Goal: Task Accomplishment & Management: Use online tool/utility

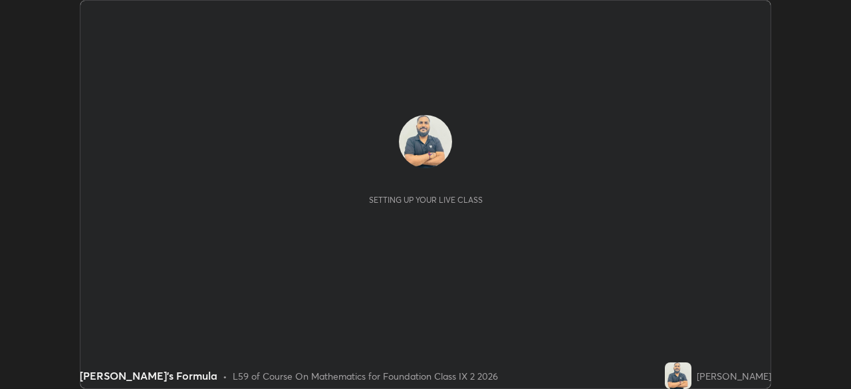
scroll to position [389, 850]
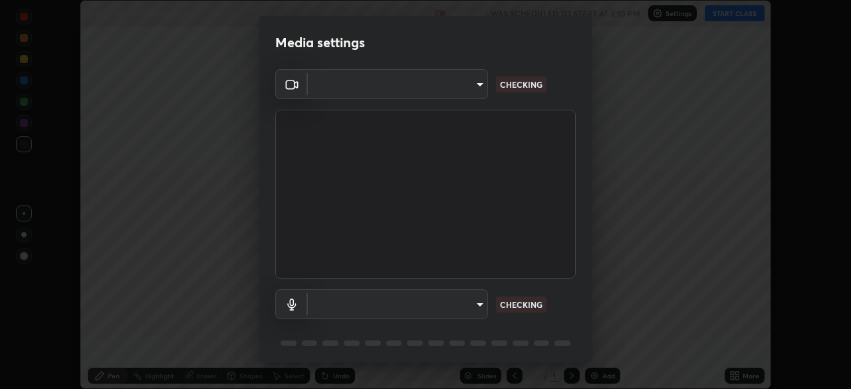
type input "9233a0e0a263b929919b735b0f084d3bf96293af2dbdf5f4a7f48b79dee29d39"
type input "default"
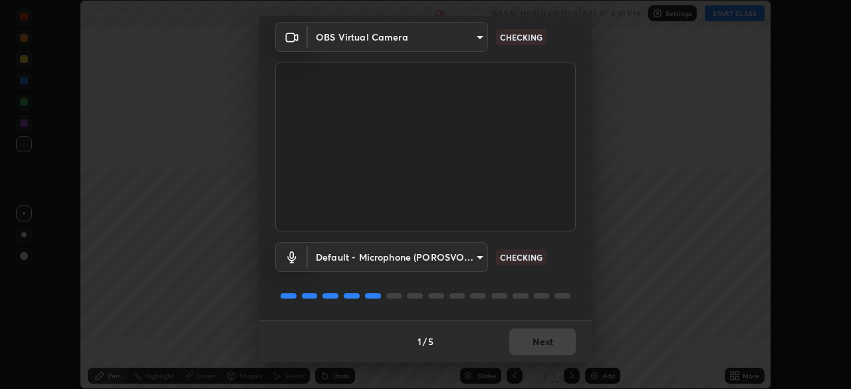
click at [535, 348] on div "1 / 5 Next" at bounding box center [425, 341] width 332 height 43
click at [537, 344] on div "1 / 5 Next" at bounding box center [425, 341] width 332 height 43
click at [537, 342] on div "1 / 5 Next" at bounding box center [425, 341] width 332 height 43
click at [538, 341] on div "1 / 5 Next" at bounding box center [425, 341] width 332 height 43
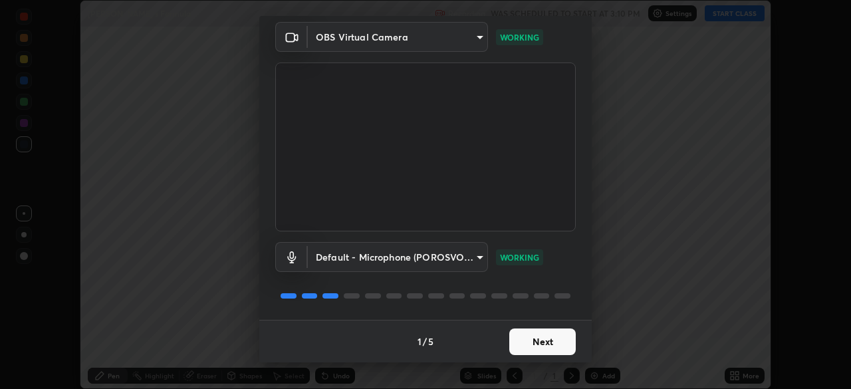
click at [537, 332] on button "Next" at bounding box center [542, 341] width 66 height 27
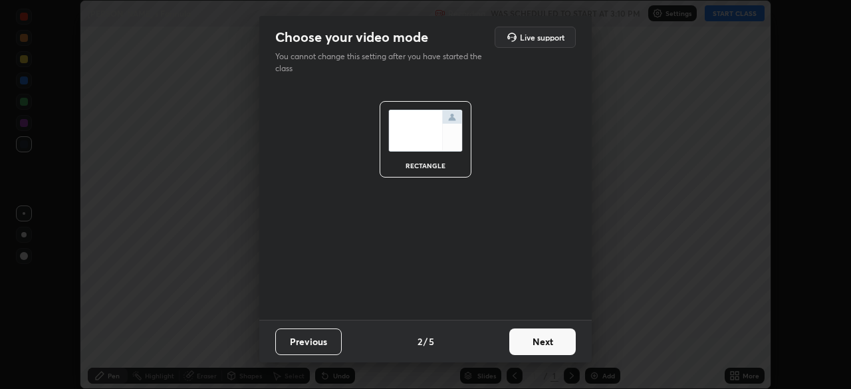
click at [537, 340] on button "Next" at bounding box center [542, 341] width 66 height 27
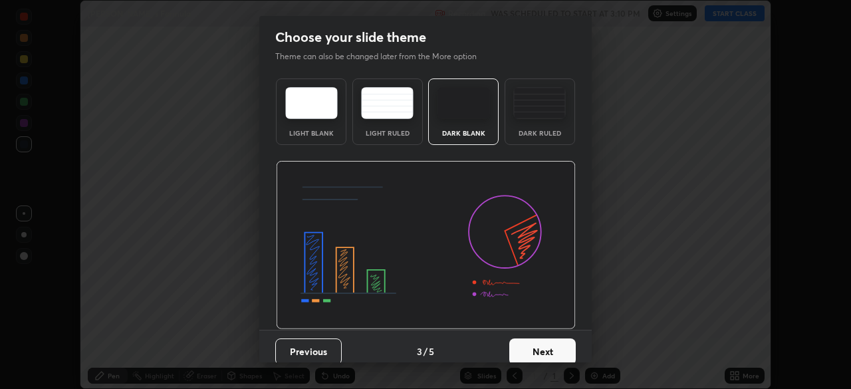
click at [540, 339] on button "Next" at bounding box center [542, 351] width 66 height 27
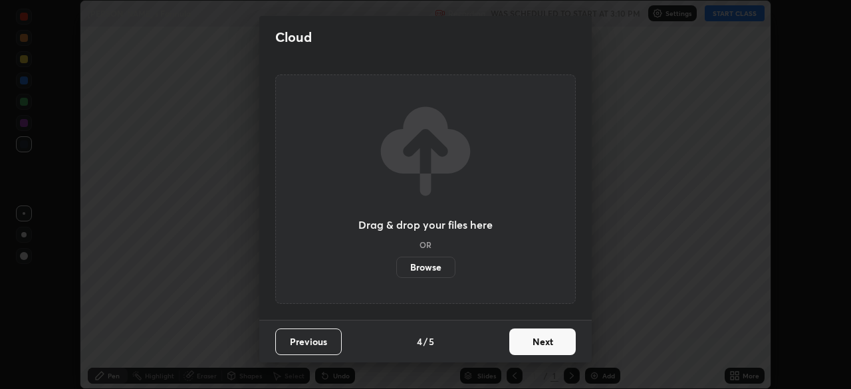
click at [535, 344] on button "Next" at bounding box center [542, 341] width 66 height 27
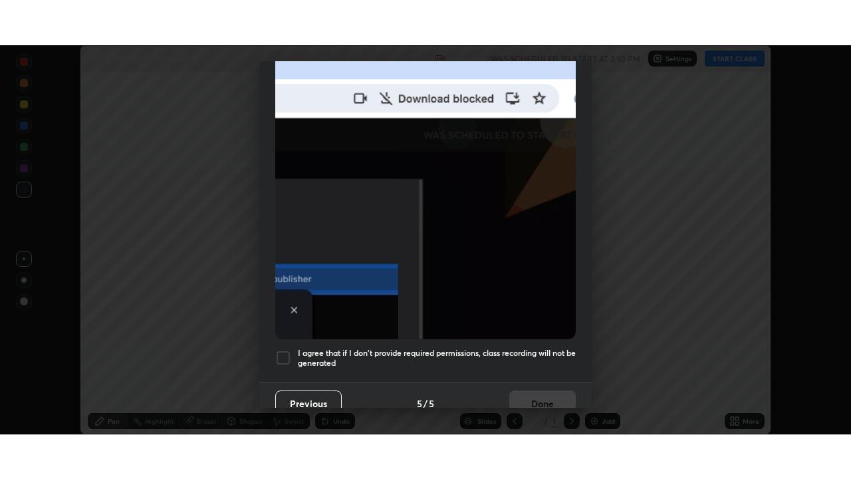
scroll to position [318, 0]
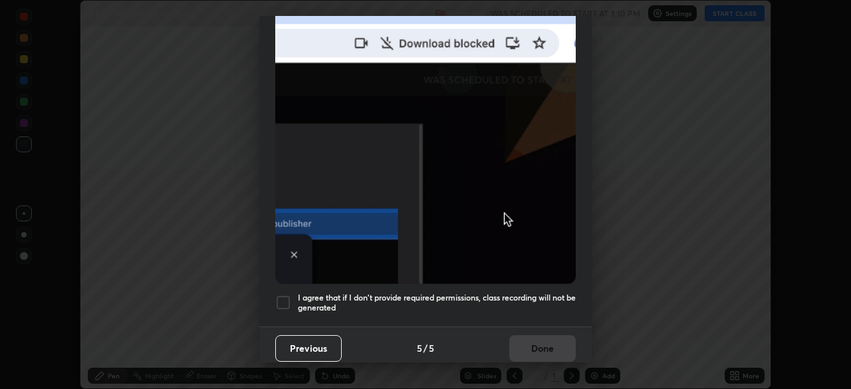
click at [285, 297] on div at bounding box center [283, 303] width 16 height 16
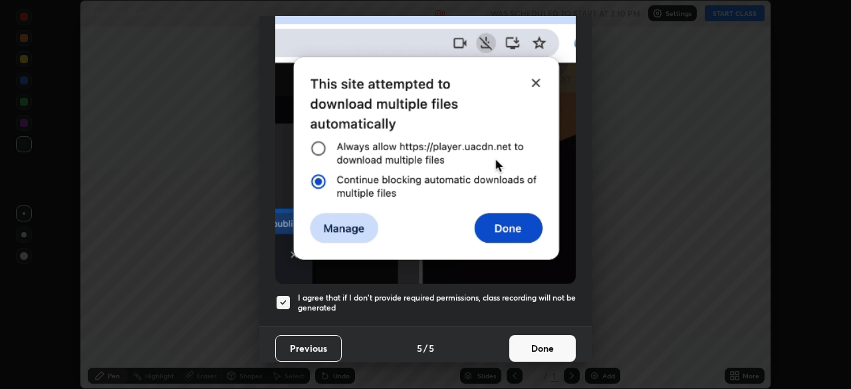
click at [531, 339] on button "Done" at bounding box center [542, 348] width 66 height 27
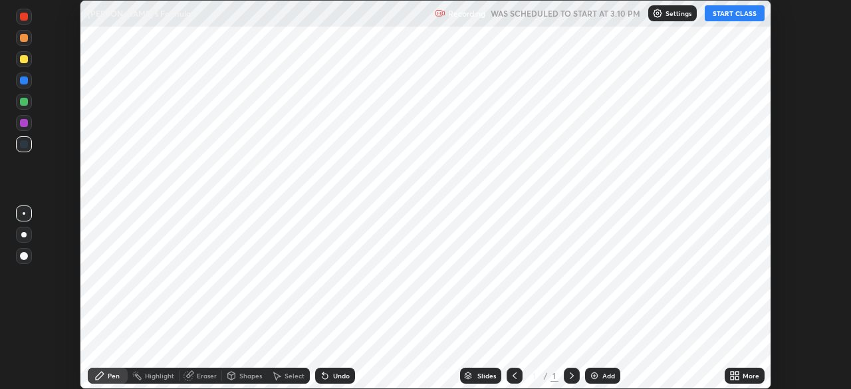
click at [733, 15] on button "START CLASS" at bounding box center [735, 13] width 60 height 16
click at [596, 374] on img at bounding box center [594, 375] width 11 height 11
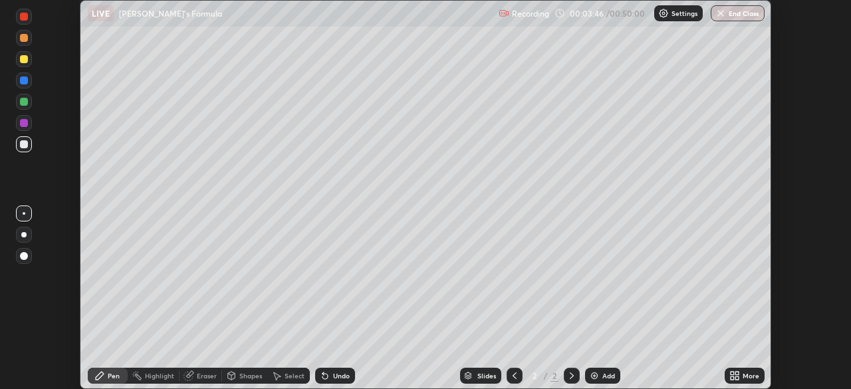
click at [735, 378] on icon at bounding box center [736, 377] width 3 height 3
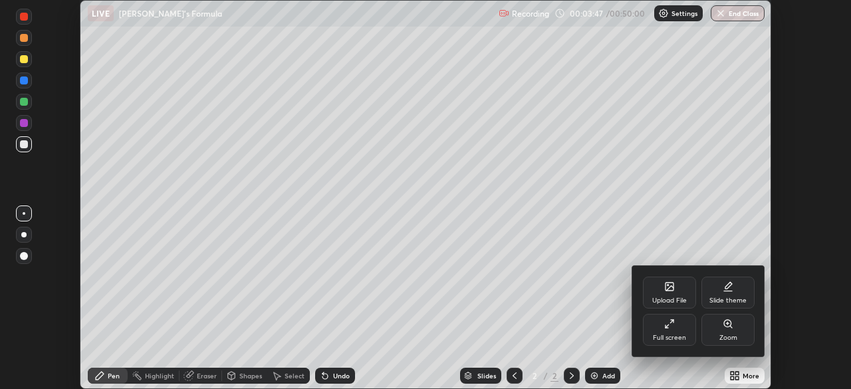
click at [669, 325] on icon at bounding box center [669, 323] width 11 height 11
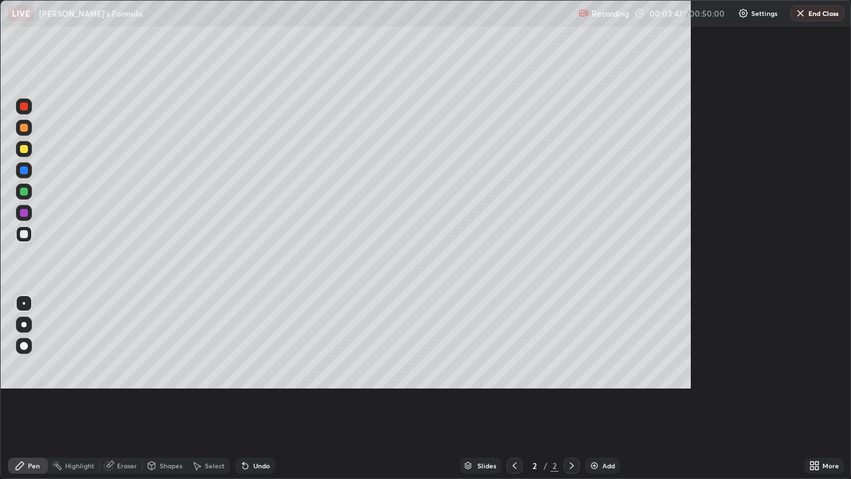
scroll to position [479, 851]
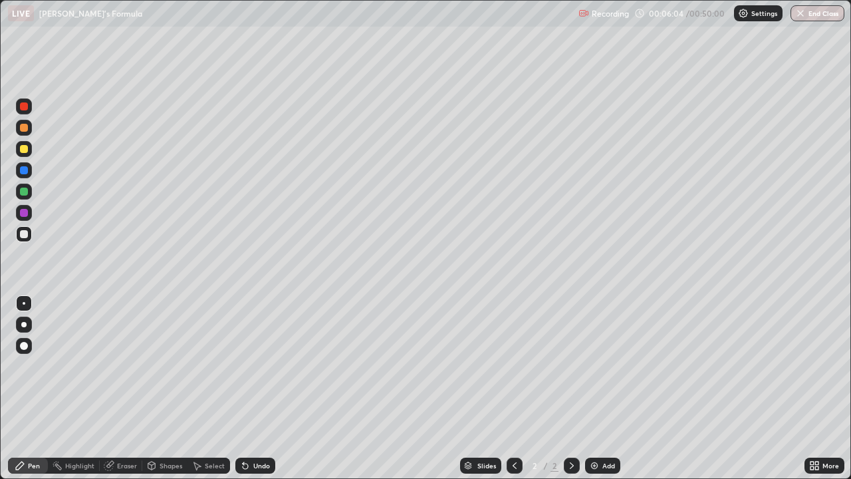
click at [21, 150] on div at bounding box center [24, 149] width 8 height 8
click at [23, 229] on div at bounding box center [24, 234] width 16 height 16
click at [24, 148] on div at bounding box center [24, 149] width 8 height 8
click at [249, 388] on div "Undo" at bounding box center [255, 465] width 40 height 16
click at [251, 388] on div "Undo" at bounding box center [255, 465] width 40 height 16
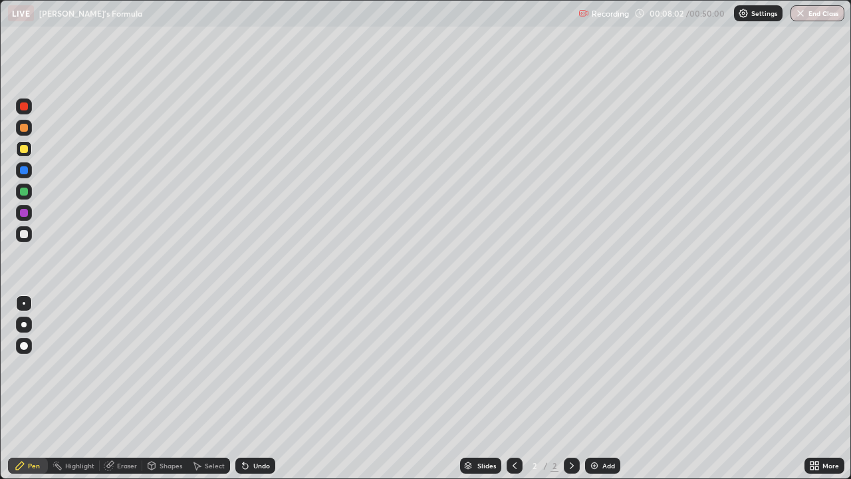
click at [251, 388] on div "Undo" at bounding box center [255, 465] width 40 height 16
click at [164, 388] on div "Shapes" at bounding box center [171, 465] width 23 height 7
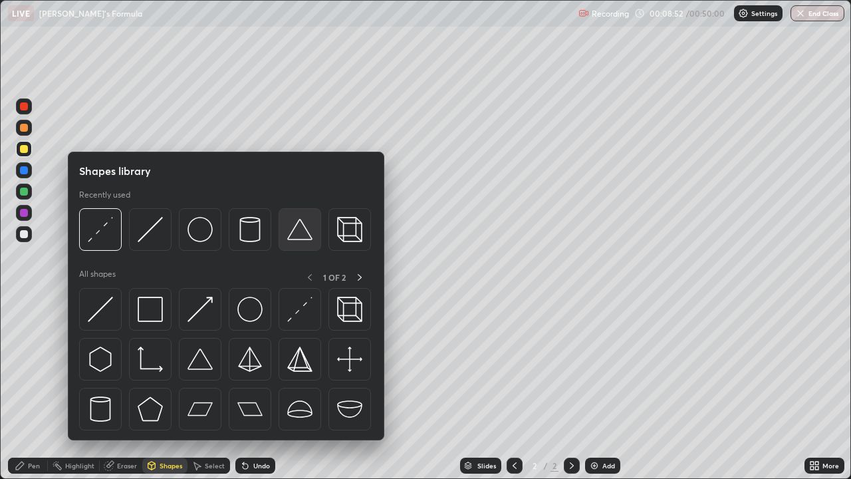
click at [300, 239] on img at bounding box center [299, 229] width 25 height 25
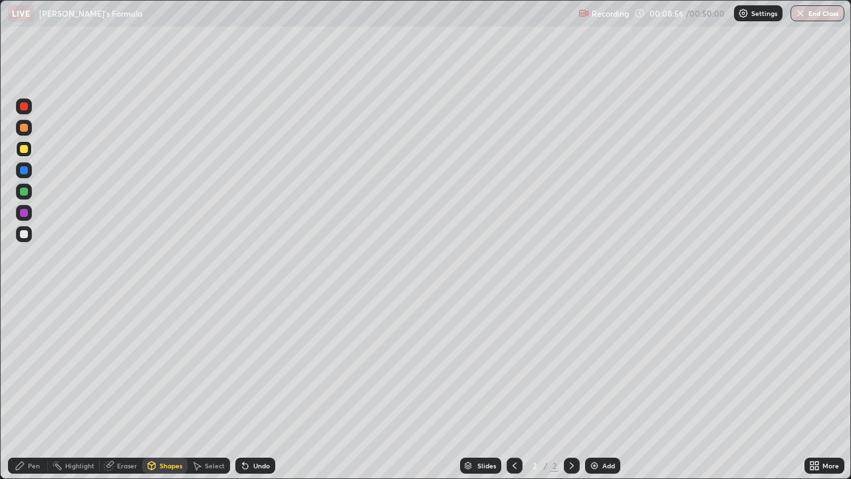
click at [37, 388] on div "Pen" at bounding box center [34, 465] width 12 height 7
click at [31, 237] on div at bounding box center [24, 234] width 16 height 16
click at [249, 388] on div "Undo" at bounding box center [255, 465] width 40 height 16
click at [250, 388] on div "Undo" at bounding box center [255, 465] width 40 height 16
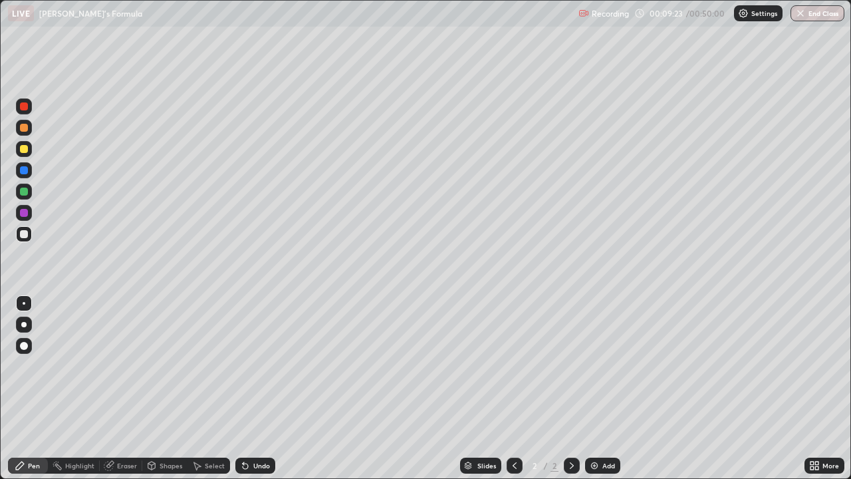
click at [251, 388] on div "Undo" at bounding box center [255, 465] width 40 height 16
click at [254, 388] on div "Undo" at bounding box center [261, 465] width 17 height 7
click at [253, 388] on div "Undo" at bounding box center [255, 465] width 40 height 16
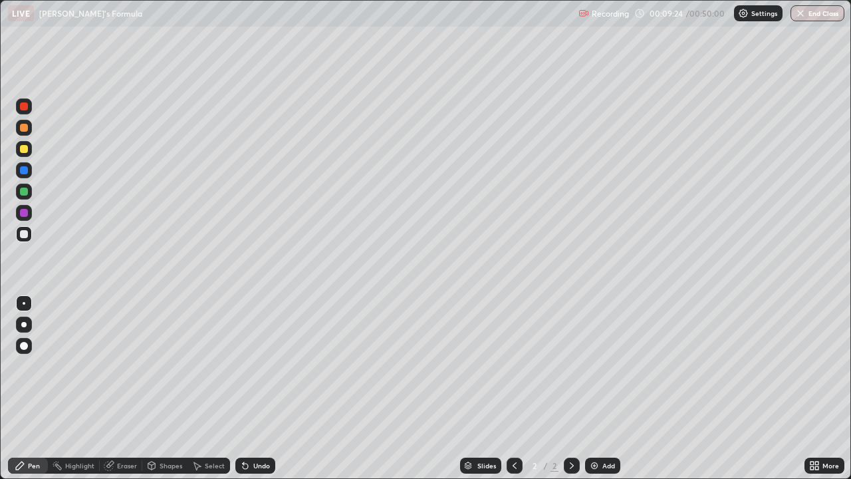
click at [255, 388] on div "Undo" at bounding box center [255, 465] width 40 height 16
click at [253, 388] on div "Undo" at bounding box center [255, 465] width 40 height 16
click at [255, 388] on div "Undo" at bounding box center [261, 465] width 17 height 7
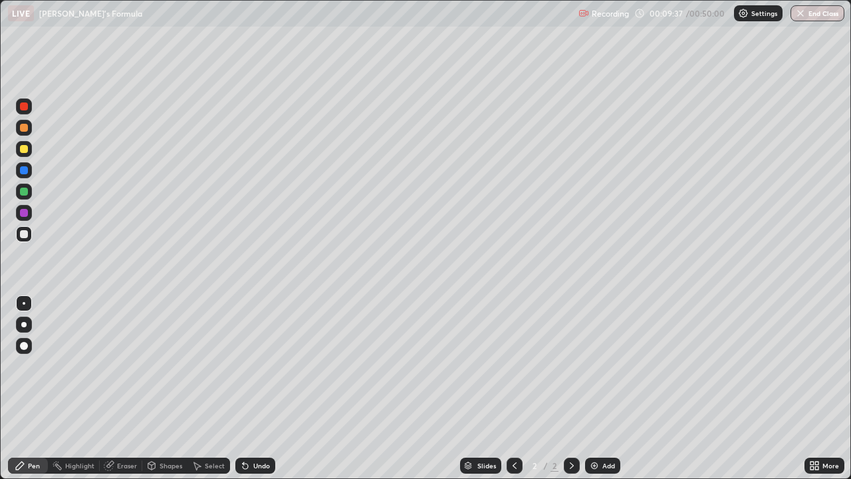
click at [255, 388] on div "Undo" at bounding box center [255, 465] width 40 height 16
click at [258, 388] on div "Undo" at bounding box center [255, 465] width 40 height 16
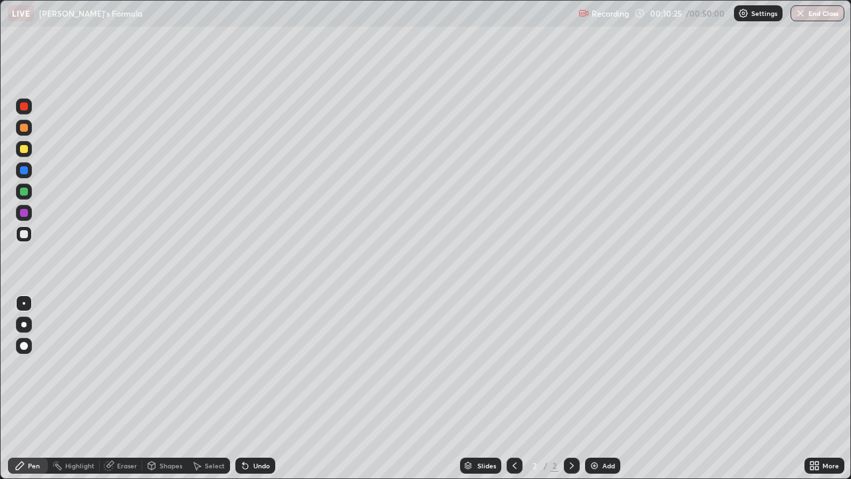
click at [258, 388] on div "Undo" at bounding box center [261, 465] width 17 height 7
click at [254, 388] on div "Undo" at bounding box center [261, 465] width 17 height 7
click at [248, 388] on icon at bounding box center [245, 465] width 11 height 11
click at [262, 388] on div "Undo" at bounding box center [261, 465] width 17 height 7
click at [253, 388] on div "Undo" at bounding box center [261, 465] width 17 height 7
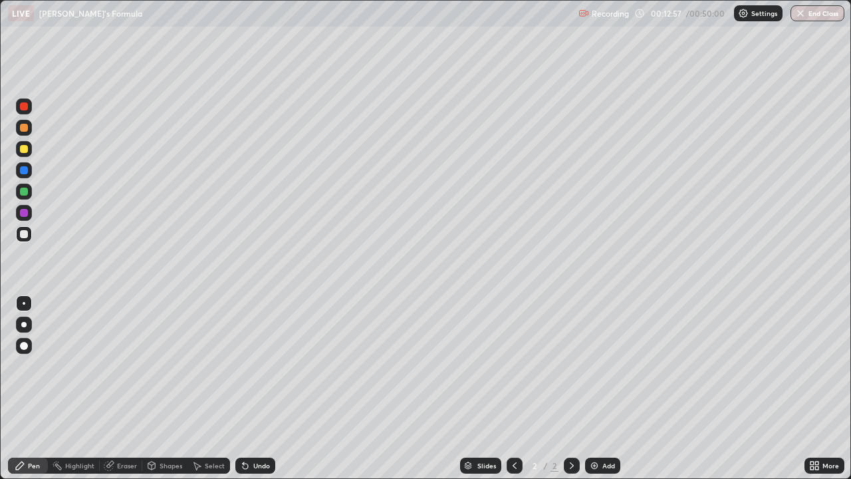
click at [121, 388] on div "Eraser" at bounding box center [127, 465] width 20 height 7
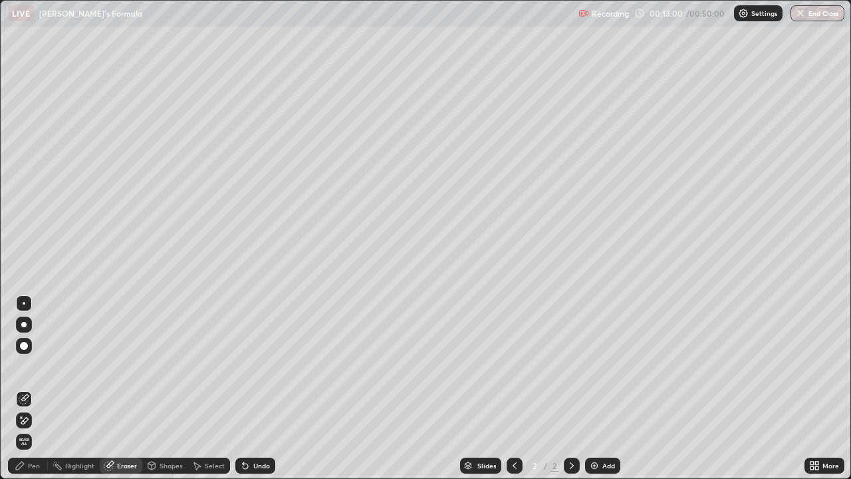
click at [37, 388] on div "Pen" at bounding box center [34, 465] width 12 height 7
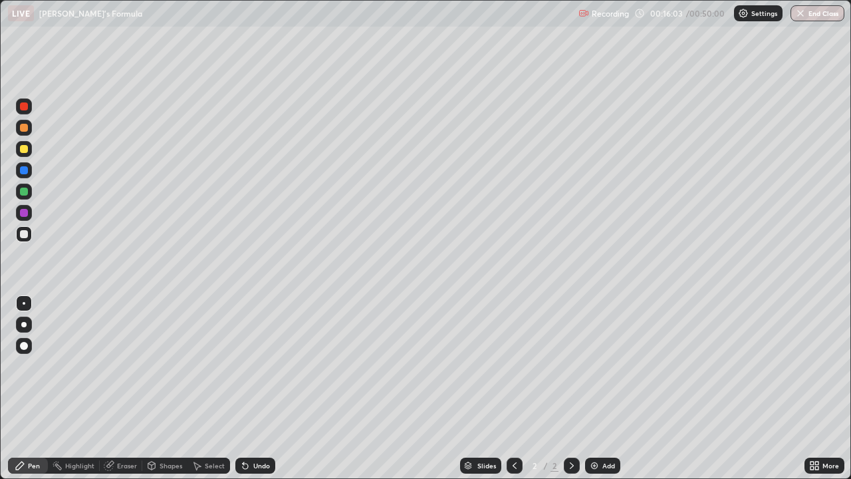
click at [256, 388] on div "Undo" at bounding box center [261, 465] width 17 height 7
click at [255, 388] on div "Undo" at bounding box center [261, 465] width 17 height 7
click at [260, 388] on div "Undo" at bounding box center [261, 465] width 17 height 7
click at [259, 388] on div "Undo" at bounding box center [261, 465] width 17 height 7
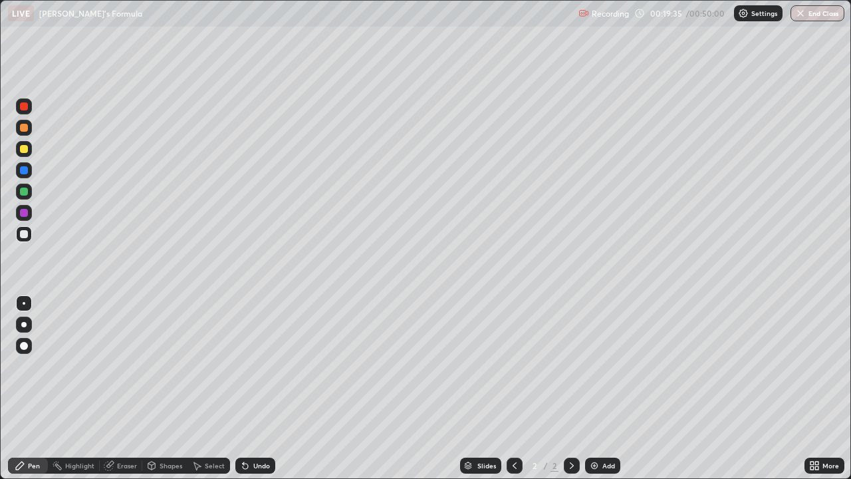
click at [257, 388] on div "Undo" at bounding box center [261, 465] width 17 height 7
click at [259, 388] on div "Undo" at bounding box center [261, 465] width 17 height 7
click at [258, 388] on div "Undo" at bounding box center [261, 465] width 17 height 7
click at [257, 388] on div "Undo" at bounding box center [261, 465] width 17 height 7
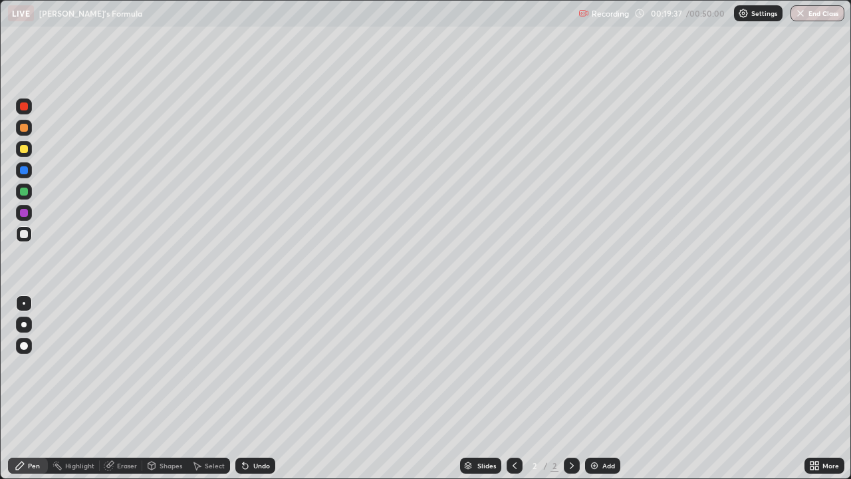
click at [253, 388] on div "Undo" at bounding box center [261, 465] width 17 height 7
click at [252, 388] on div "Undo" at bounding box center [255, 465] width 40 height 16
click at [254, 388] on div "Undo" at bounding box center [255, 465] width 40 height 16
click at [253, 388] on div "Undo" at bounding box center [255, 465] width 40 height 16
click at [600, 388] on div "Add" at bounding box center [602, 465] width 35 height 16
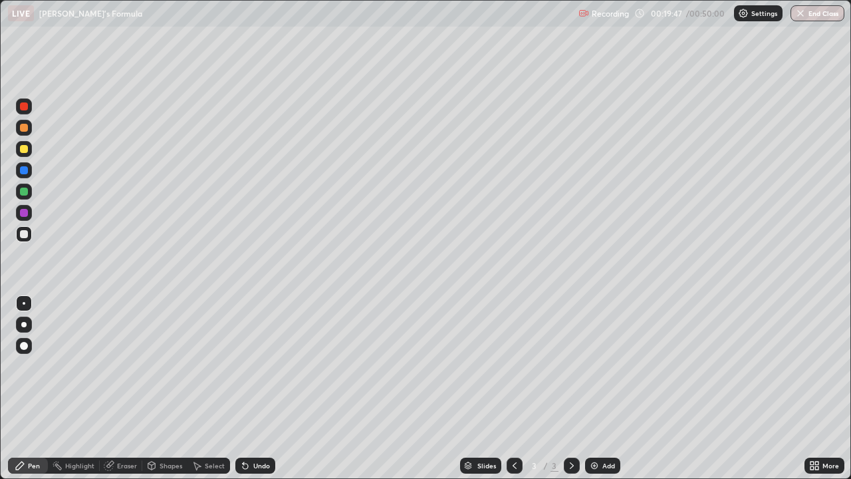
click at [22, 149] on div at bounding box center [24, 149] width 8 height 8
click at [26, 125] on div at bounding box center [24, 128] width 8 height 8
click at [21, 152] on div at bounding box center [24, 149] width 8 height 8
click at [156, 388] on div "Shapes" at bounding box center [164, 465] width 45 height 16
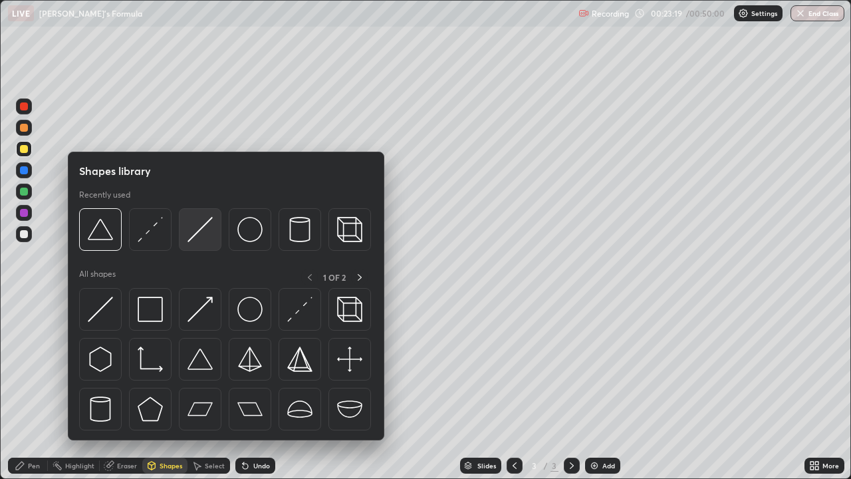
click at [187, 235] on img at bounding box center [199, 229] width 25 height 25
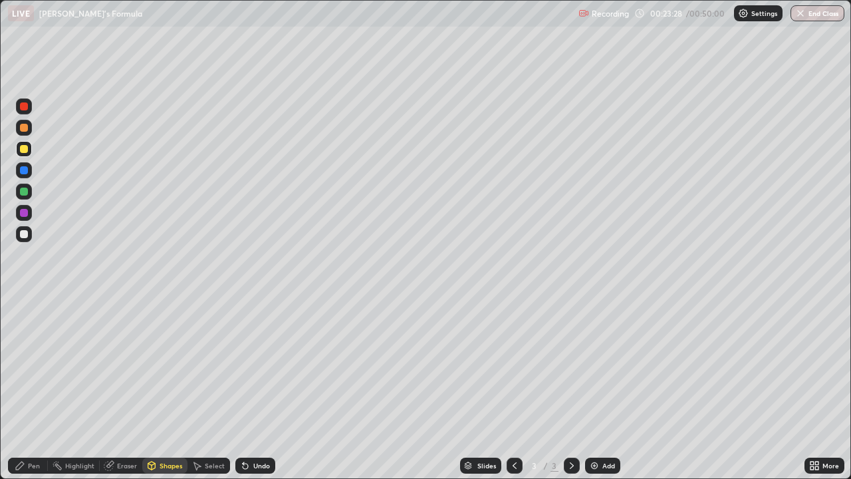
click at [29, 388] on div "Pen" at bounding box center [34, 465] width 12 height 7
click at [25, 233] on div at bounding box center [24, 234] width 8 height 8
click at [248, 388] on icon at bounding box center [245, 465] width 11 height 11
click at [243, 388] on icon at bounding box center [245, 465] width 5 height 5
click at [246, 388] on icon at bounding box center [245, 465] width 11 height 11
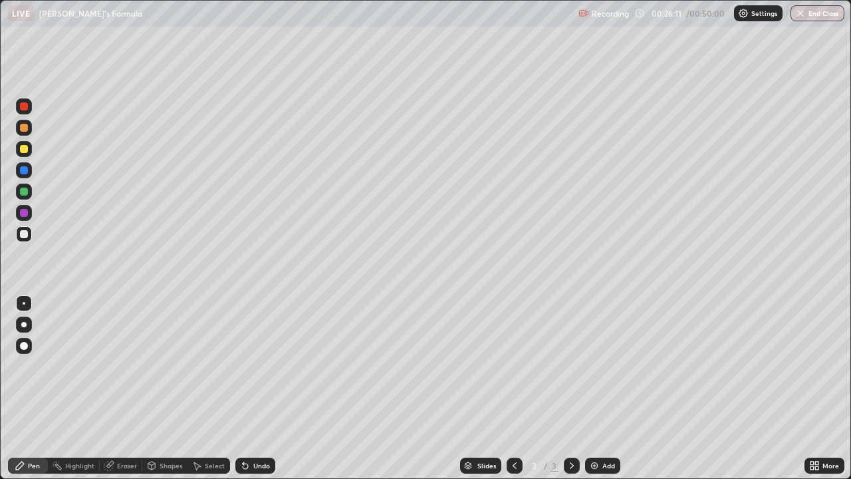
click at [249, 388] on icon at bounding box center [245, 465] width 11 height 11
click at [251, 388] on div "Undo" at bounding box center [255, 465] width 40 height 16
click at [250, 388] on div "Undo" at bounding box center [255, 465] width 40 height 16
click at [254, 388] on div "Undo" at bounding box center [255, 465] width 40 height 16
click at [348, 388] on div "Slides 3 / 3 Add" at bounding box center [539, 465] width 529 height 27
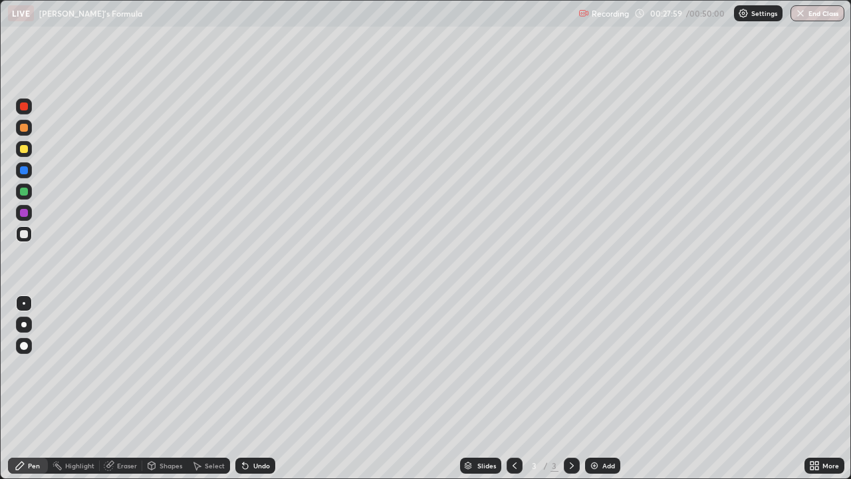
click at [249, 388] on div "Undo" at bounding box center [255, 465] width 40 height 16
click at [251, 388] on div "Undo" at bounding box center [255, 465] width 40 height 16
click at [249, 388] on div "Undo" at bounding box center [255, 465] width 40 height 16
click at [249, 388] on icon at bounding box center [245, 465] width 11 height 11
click at [249, 388] on div "Undo" at bounding box center [255, 465] width 40 height 16
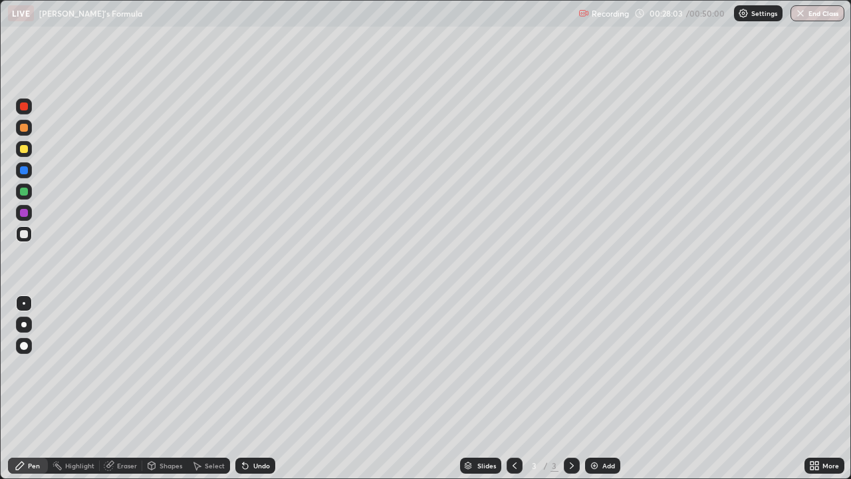
click at [345, 388] on div "Slides 3 / 3 Add" at bounding box center [539, 465] width 529 height 27
click at [362, 388] on div "Slides 3 / 3 Add" at bounding box center [539, 465] width 529 height 27
click at [346, 388] on div "Slides 3 / 3 Add" at bounding box center [539, 465] width 529 height 27
click at [592, 388] on img at bounding box center [594, 465] width 11 height 11
click at [25, 152] on div at bounding box center [24, 149] width 8 height 8
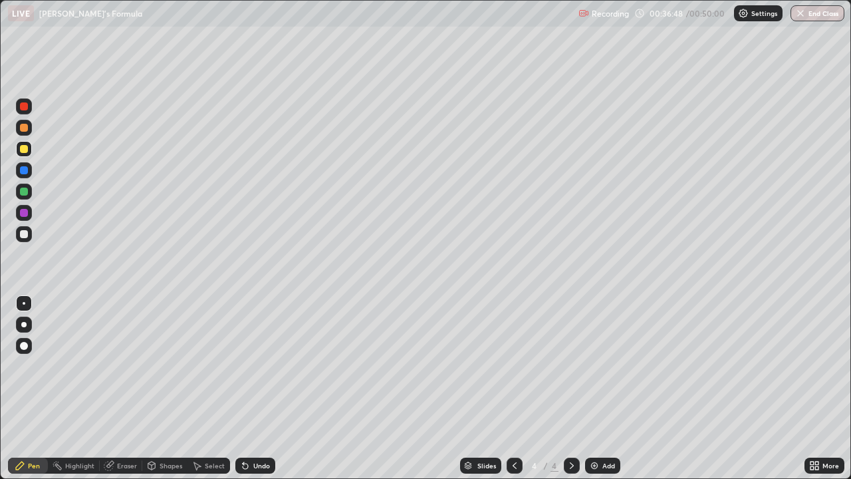
click at [255, 388] on div "Undo" at bounding box center [261, 465] width 17 height 7
click at [257, 388] on div "Undo" at bounding box center [261, 465] width 17 height 7
click at [263, 388] on div "Undo" at bounding box center [261, 465] width 17 height 7
click at [259, 388] on div "Undo" at bounding box center [261, 465] width 17 height 7
click at [258, 388] on div "Undo" at bounding box center [261, 465] width 17 height 7
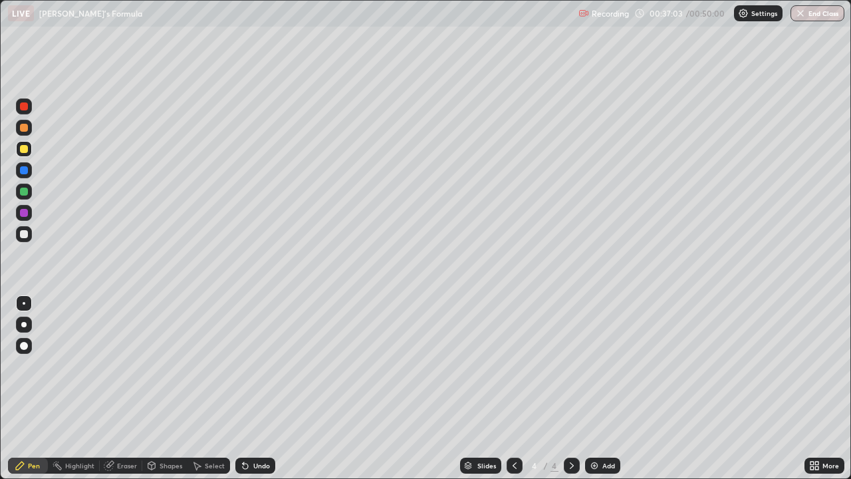
click at [255, 388] on div "Undo" at bounding box center [261, 465] width 17 height 7
click at [162, 388] on div "Shapes" at bounding box center [171, 465] width 23 height 7
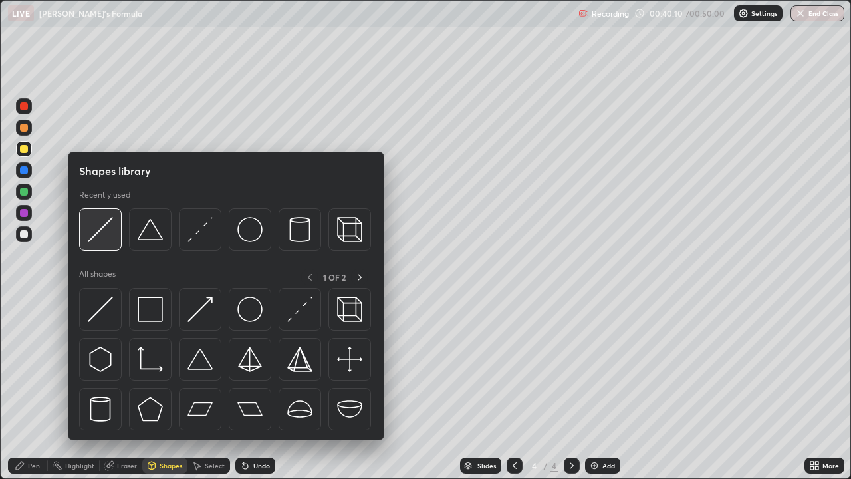
click at [107, 235] on img at bounding box center [100, 229] width 25 height 25
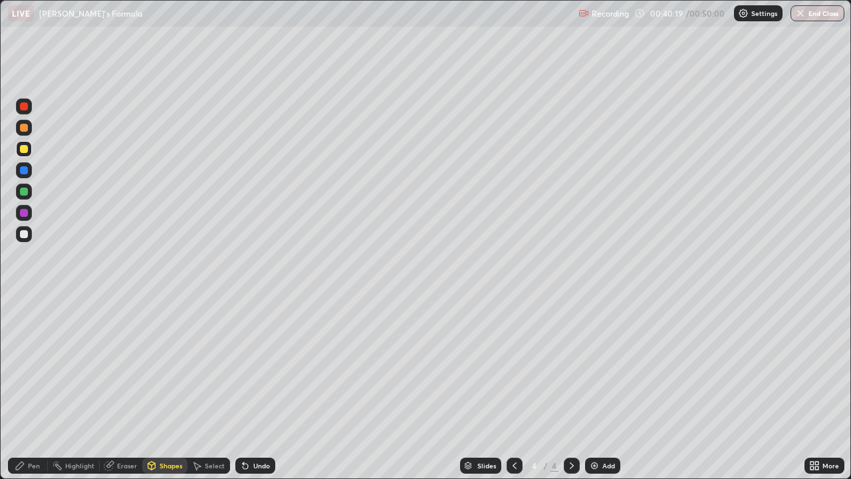
click at [38, 388] on div "Pen" at bounding box center [34, 465] width 12 height 7
click at [172, 388] on div "Shapes" at bounding box center [171, 465] width 23 height 7
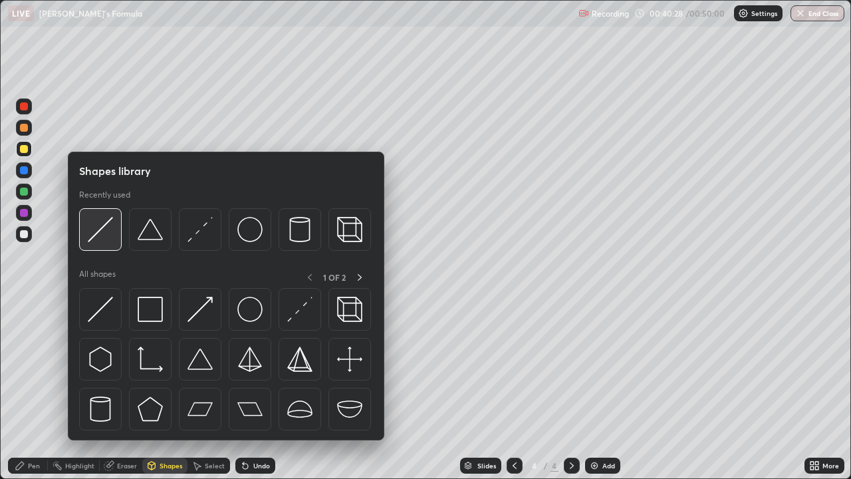
click at [111, 239] on img at bounding box center [100, 229] width 25 height 25
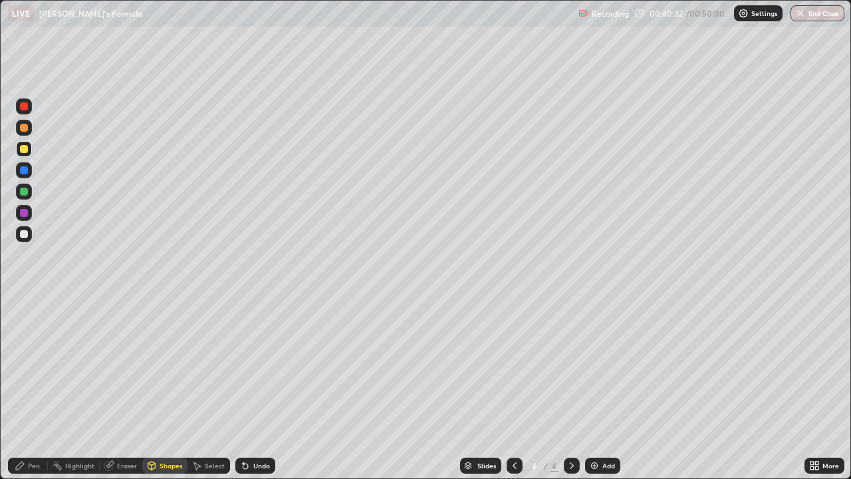
click at [35, 388] on div "Pen" at bounding box center [28, 465] width 40 height 16
click at [168, 388] on div "Shapes" at bounding box center [171, 465] width 23 height 7
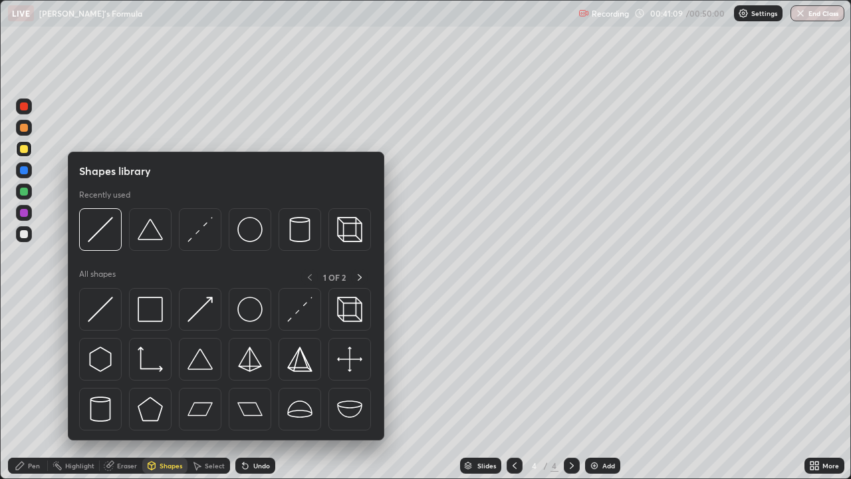
click at [167, 388] on div "Shapes" at bounding box center [171, 465] width 23 height 7
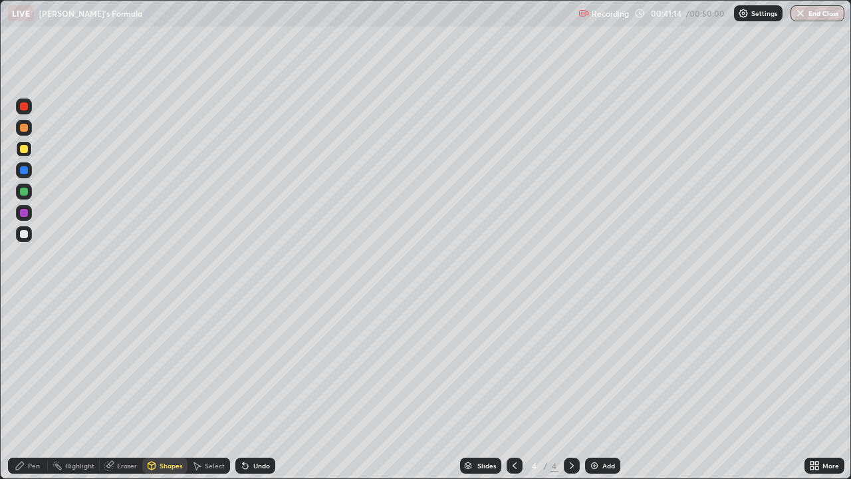
click at [45, 388] on div "Pen" at bounding box center [28, 465] width 40 height 16
click at [255, 388] on div "Undo" at bounding box center [261, 465] width 17 height 7
click at [253, 388] on div "Undo" at bounding box center [261, 465] width 17 height 7
click at [25, 232] on div at bounding box center [24, 234] width 8 height 8
click at [248, 388] on icon at bounding box center [245, 465] width 11 height 11
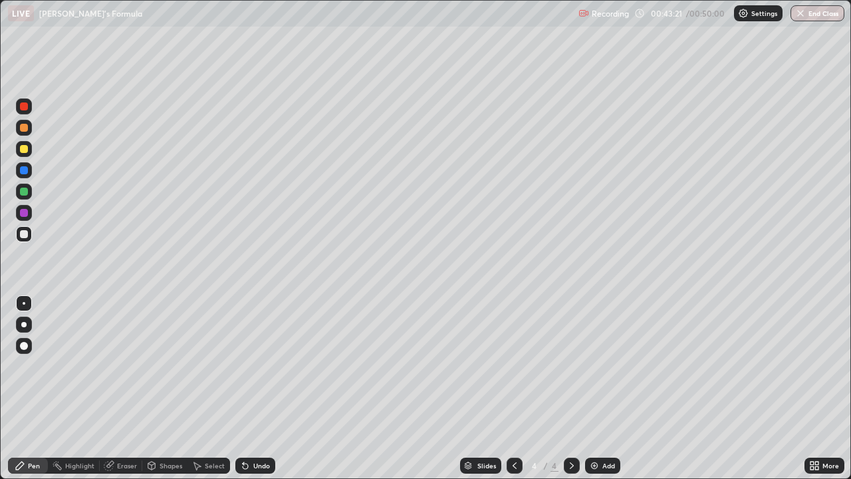
click at [249, 388] on div "Undo" at bounding box center [255, 465] width 40 height 16
click at [256, 388] on div "Undo" at bounding box center [255, 465] width 40 height 16
click at [250, 388] on div "Undo" at bounding box center [255, 465] width 40 height 16
click at [257, 388] on div "Undo" at bounding box center [255, 465] width 40 height 16
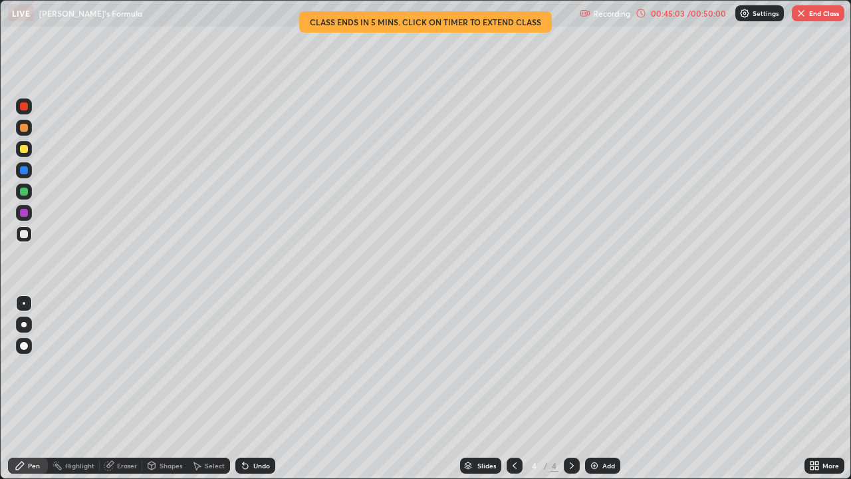
click at [251, 388] on div "Undo" at bounding box center [255, 465] width 40 height 16
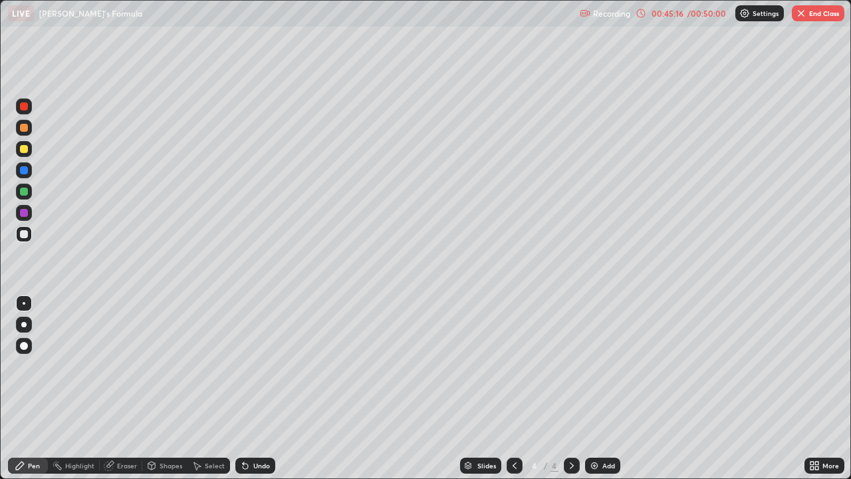
click at [251, 388] on div "Undo" at bounding box center [255, 465] width 40 height 16
click at [254, 388] on div "Undo" at bounding box center [261, 465] width 17 height 7
click at [255, 388] on div "Undo" at bounding box center [255, 465] width 40 height 16
click at [257, 388] on div "Undo" at bounding box center [255, 465] width 40 height 16
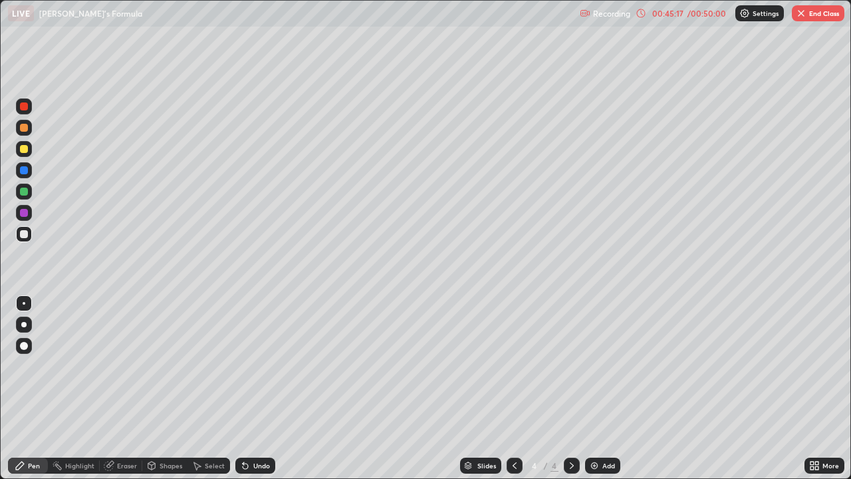
click at [255, 388] on div "Undo" at bounding box center [255, 465] width 40 height 16
click at [257, 388] on div "Undo" at bounding box center [261, 465] width 17 height 7
click at [259, 388] on div "Undo" at bounding box center [261, 465] width 17 height 7
click at [258, 388] on div "Undo" at bounding box center [261, 465] width 17 height 7
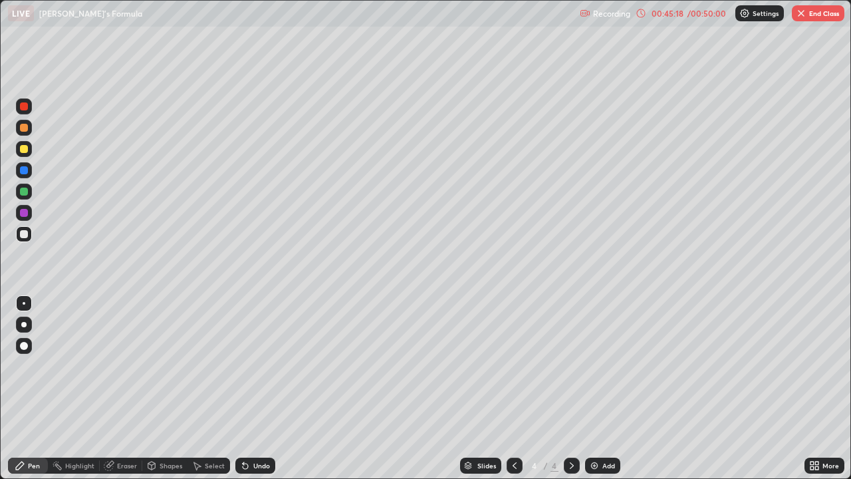
click at [257, 388] on div "Undo" at bounding box center [261, 465] width 17 height 7
click at [258, 388] on div "Undo" at bounding box center [261, 465] width 17 height 7
click at [250, 388] on div "Undo" at bounding box center [255, 465] width 40 height 16
click at [254, 388] on div "Undo" at bounding box center [255, 465] width 40 height 16
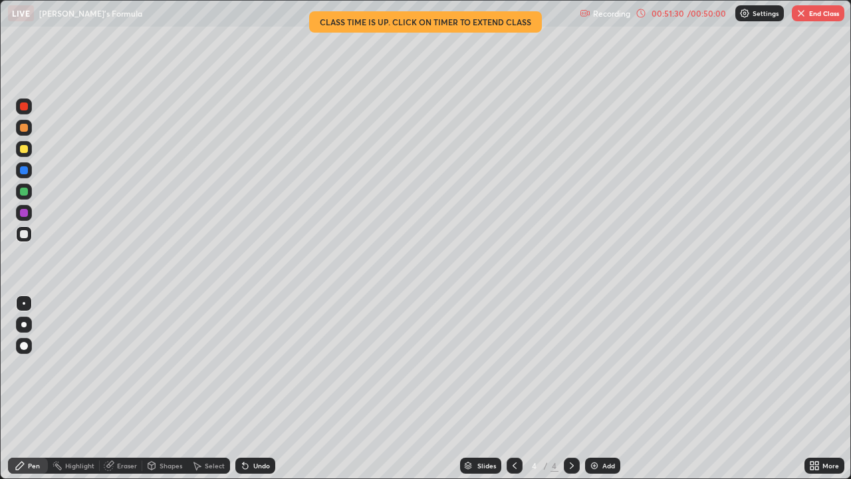
click at [810, 18] on button "End Class" at bounding box center [818, 13] width 53 height 16
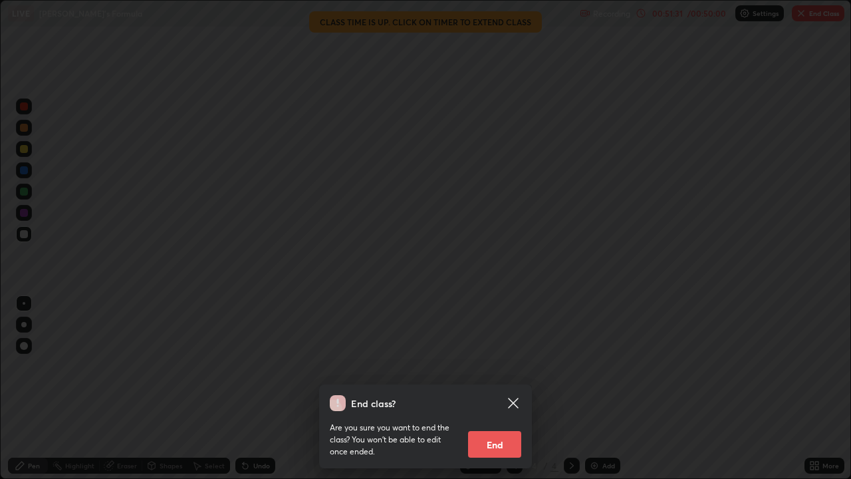
click at [505, 388] on button "End" at bounding box center [494, 444] width 53 height 27
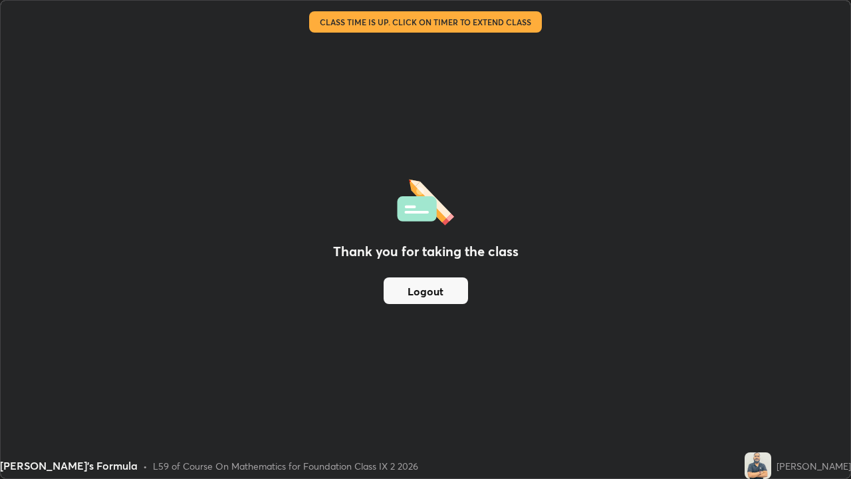
click at [402, 302] on button "Logout" at bounding box center [426, 290] width 84 height 27
